Goal: Task Accomplishment & Management: Use online tool/utility

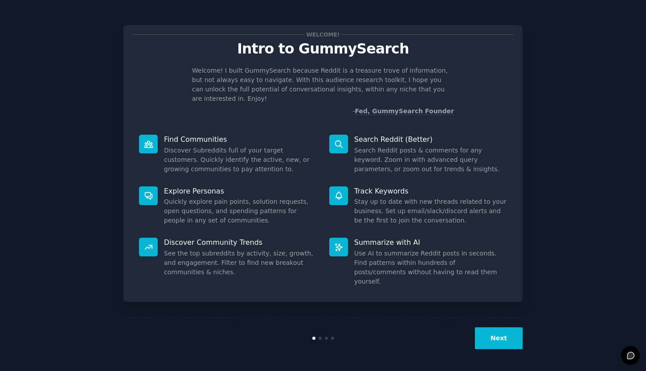
click at [519, 339] on button "Next" at bounding box center [499, 338] width 48 height 22
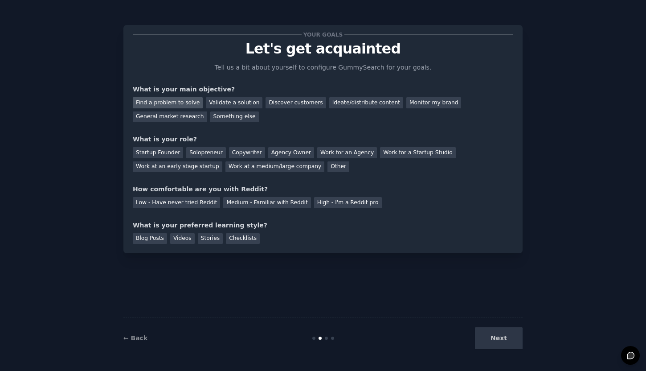
click at [182, 101] on div "Find a problem to solve" at bounding box center [168, 102] width 70 height 11
click at [304, 104] on div "Discover customers" at bounding box center [296, 102] width 60 height 11
click at [189, 99] on div "Find a problem to solve" at bounding box center [168, 102] width 70 height 11
click at [189, 118] on div "General market research" at bounding box center [170, 116] width 74 height 11
click at [327, 171] on div "Your goals Let's get acquainted Tell us a bit about yourself to configure Gummy…" at bounding box center [323, 139] width 381 height 210
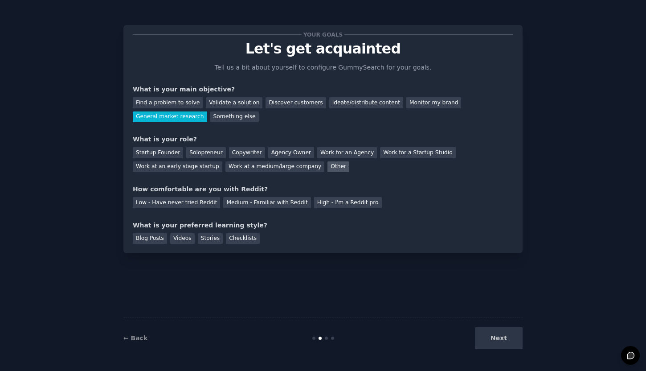
click at [328, 166] on div "Other" at bounding box center [339, 166] width 22 height 11
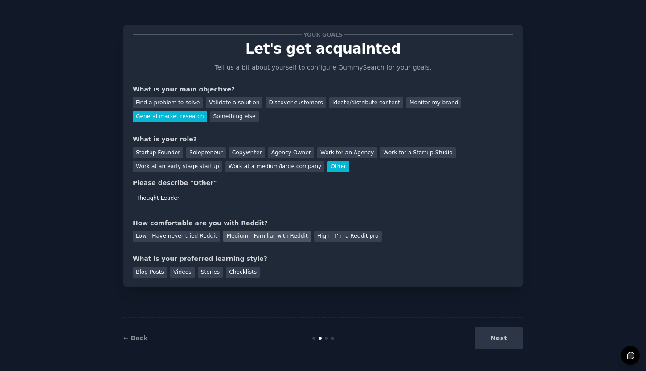
type input "Thought Leader"
click at [257, 236] on div "Medium - Familiar with Reddit" at bounding box center [266, 236] width 87 height 11
click at [147, 268] on div "Blog Posts" at bounding box center [150, 272] width 34 height 11
click at [506, 340] on button "Next" at bounding box center [499, 338] width 48 height 22
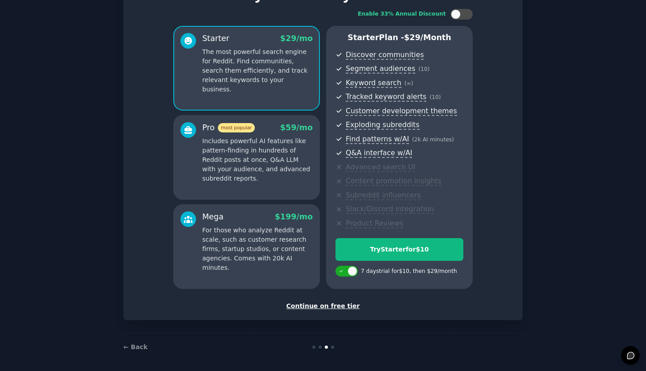
scroll to position [53, 0]
click at [335, 302] on div "Continue on free tier" at bounding box center [323, 306] width 381 height 9
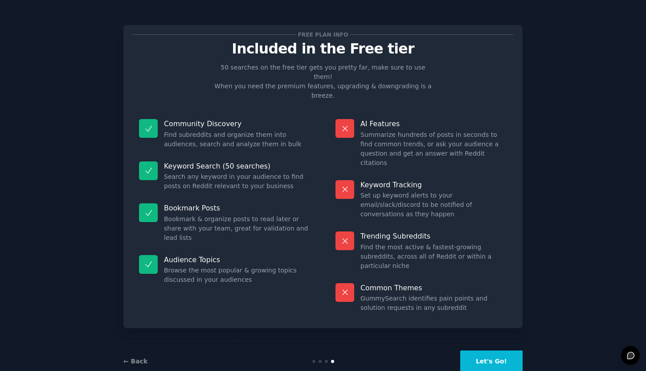
click at [506, 350] on button "Let's Go!" at bounding box center [491, 361] width 62 height 22
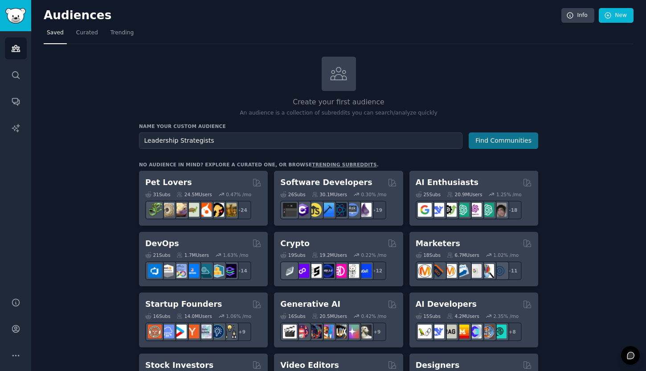
click at [514, 142] on button "Find Communities" at bounding box center [504, 140] width 70 height 16
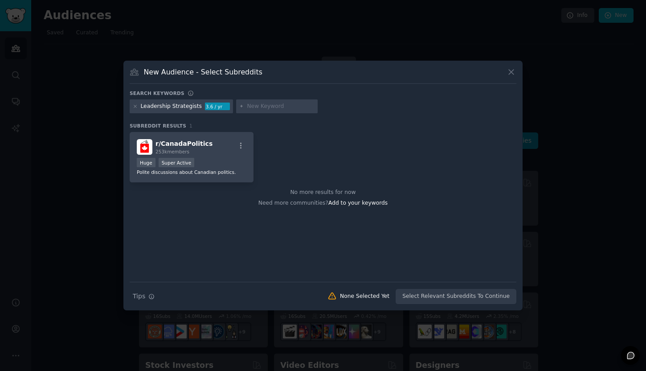
click at [510, 71] on icon at bounding box center [511, 72] width 5 height 5
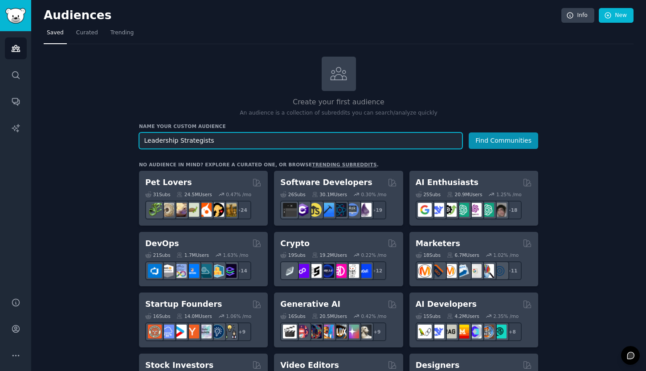
click at [187, 141] on input "Leadership Strategists" at bounding box center [301, 140] width 324 height 16
type input "Leadership"
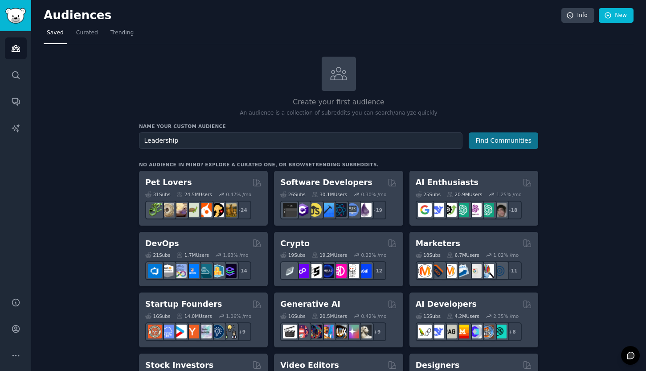
click at [490, 140] on button "Find Communities" at bounding box center [504, 140] width 70 height 16
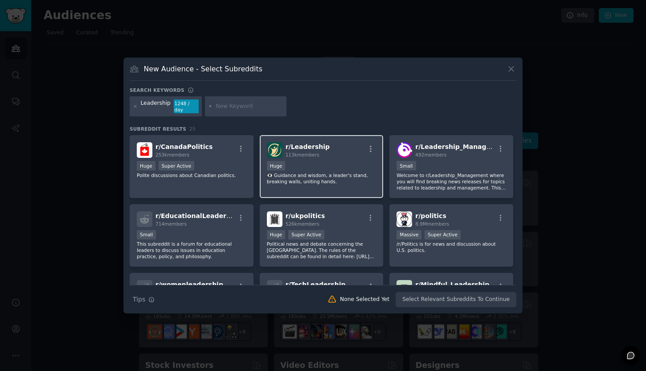
click at [332, 161] on div "Huge" at bounding box center [322, 166] width 110 height 11
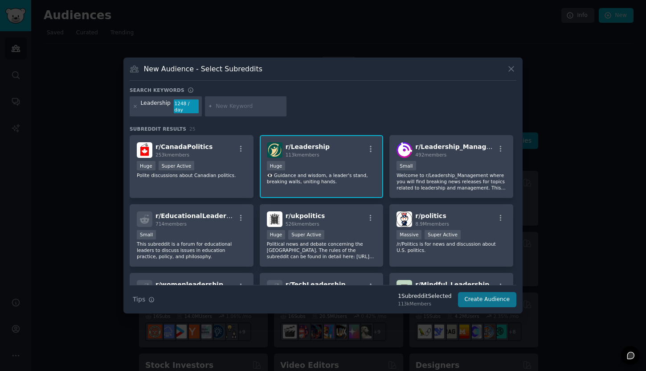
click at [507, 292] on button "Create Audience" at bounding box center [487, 299] width 59 height 15
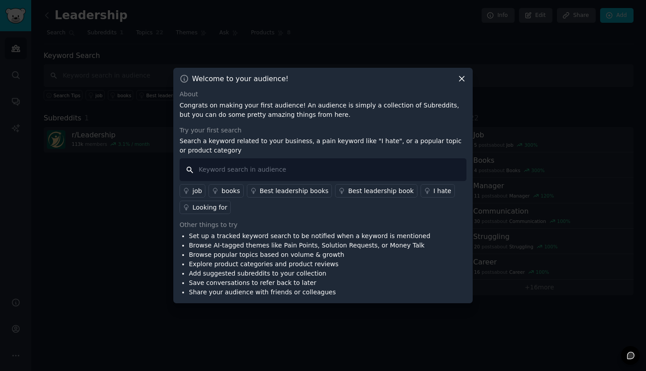
click at [249, 173] on input "text" at bounding box center [323, 169] width 287 height 23
type input "challenge"
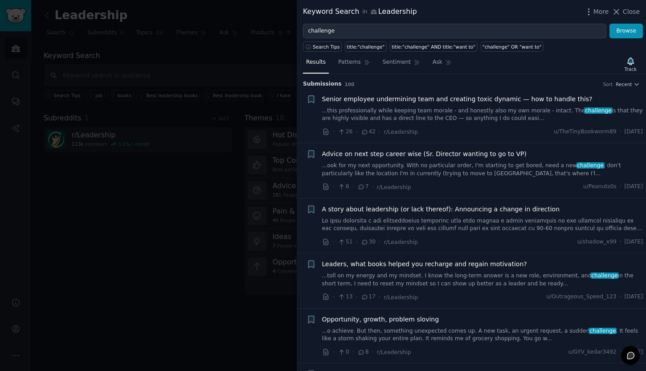
click at [202, 251] on div at bounding box center [323, 185] width 646 height 371
